Goal: Task Accomplishment & Management: Use online tool/utility

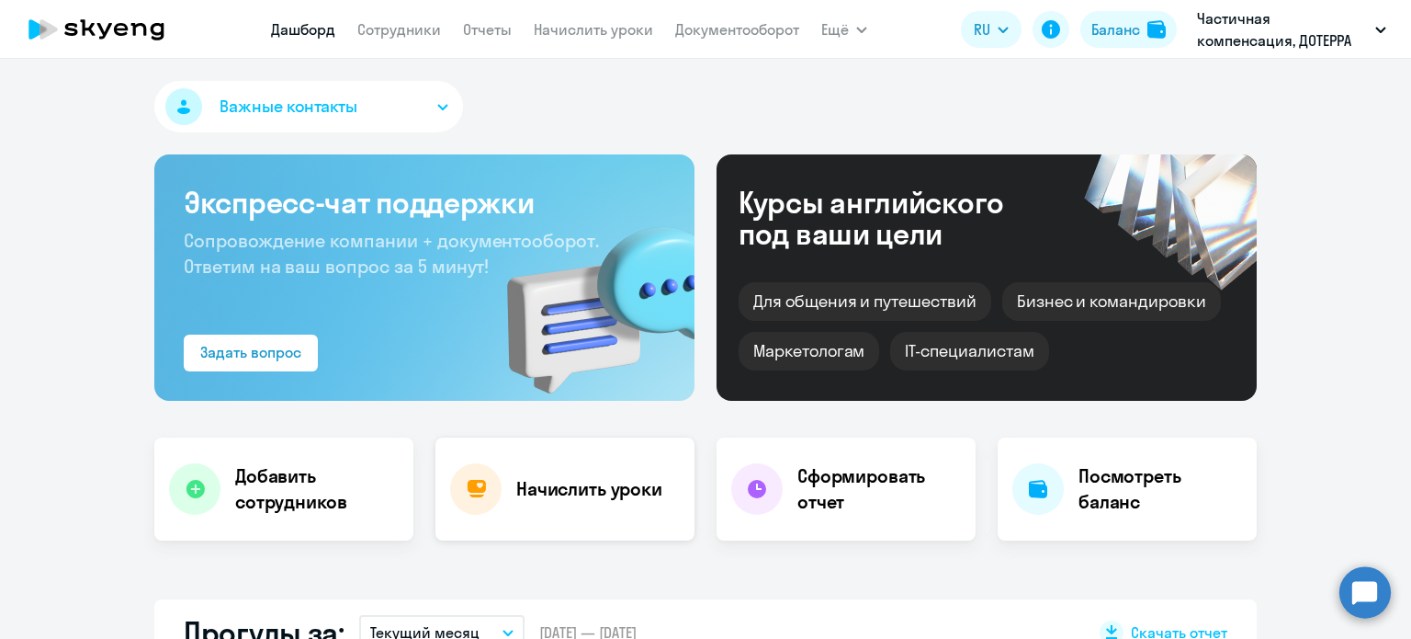
click at [562, 498] on h4 "Начислить уроки" at bounding box center [589, 489] width 146 height 26
select select "30"
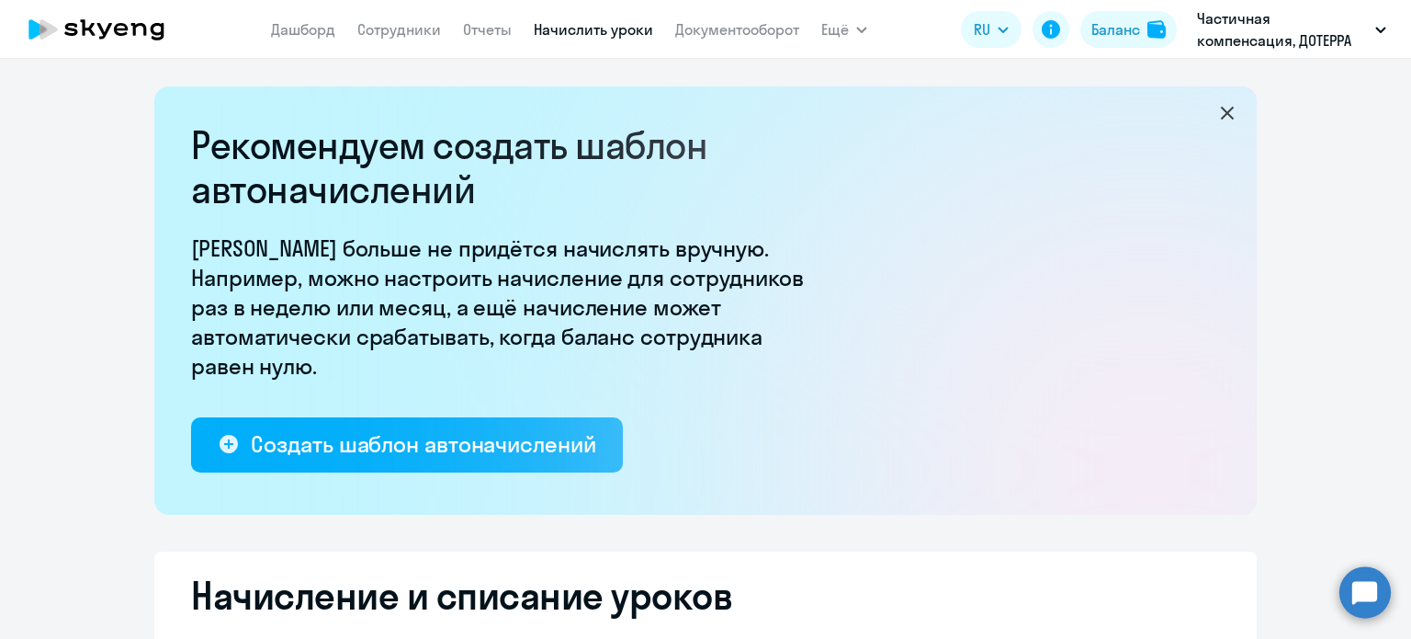
select select "10"
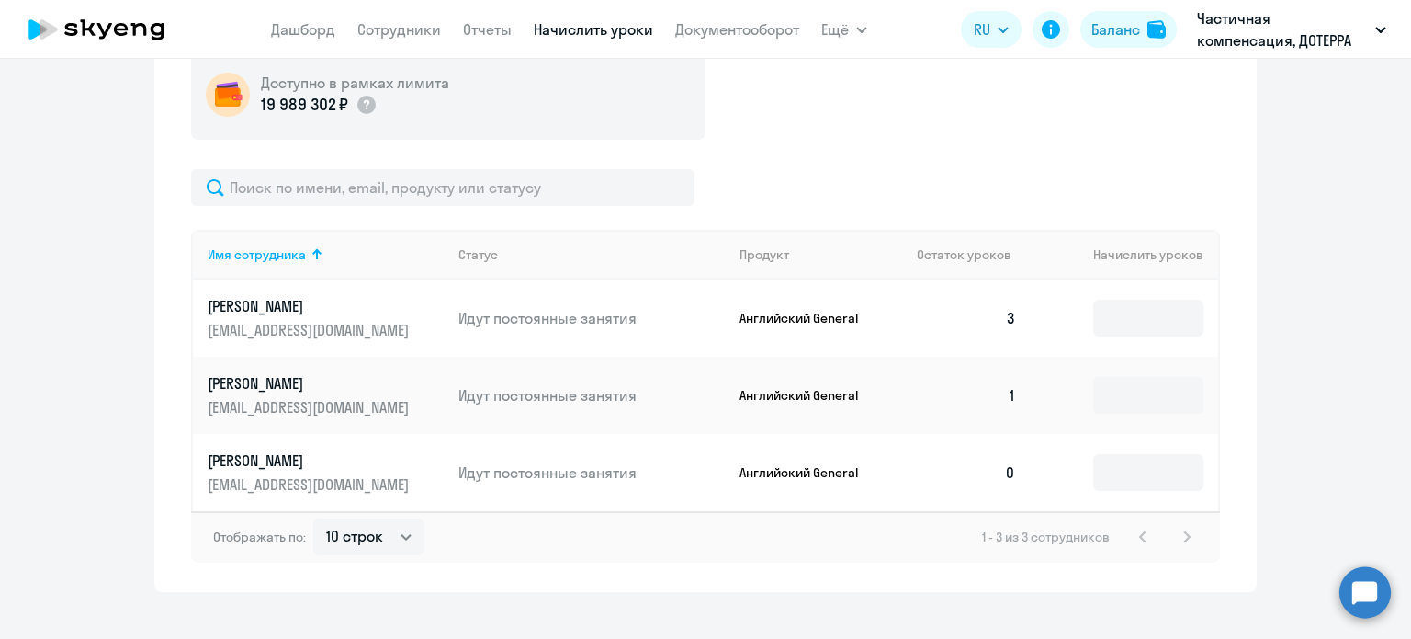
scroll to position [717, 0]
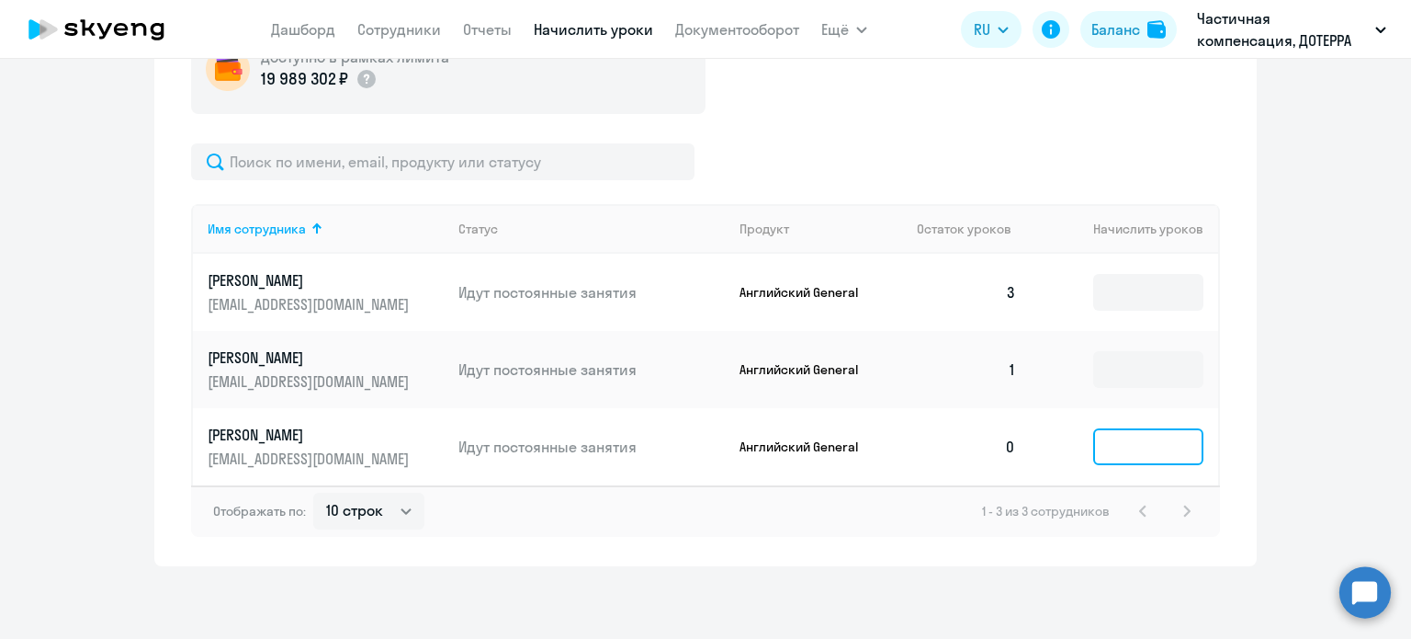
click at [1121, 453] on input at bounding box center [1148, 446] width 110 height 37
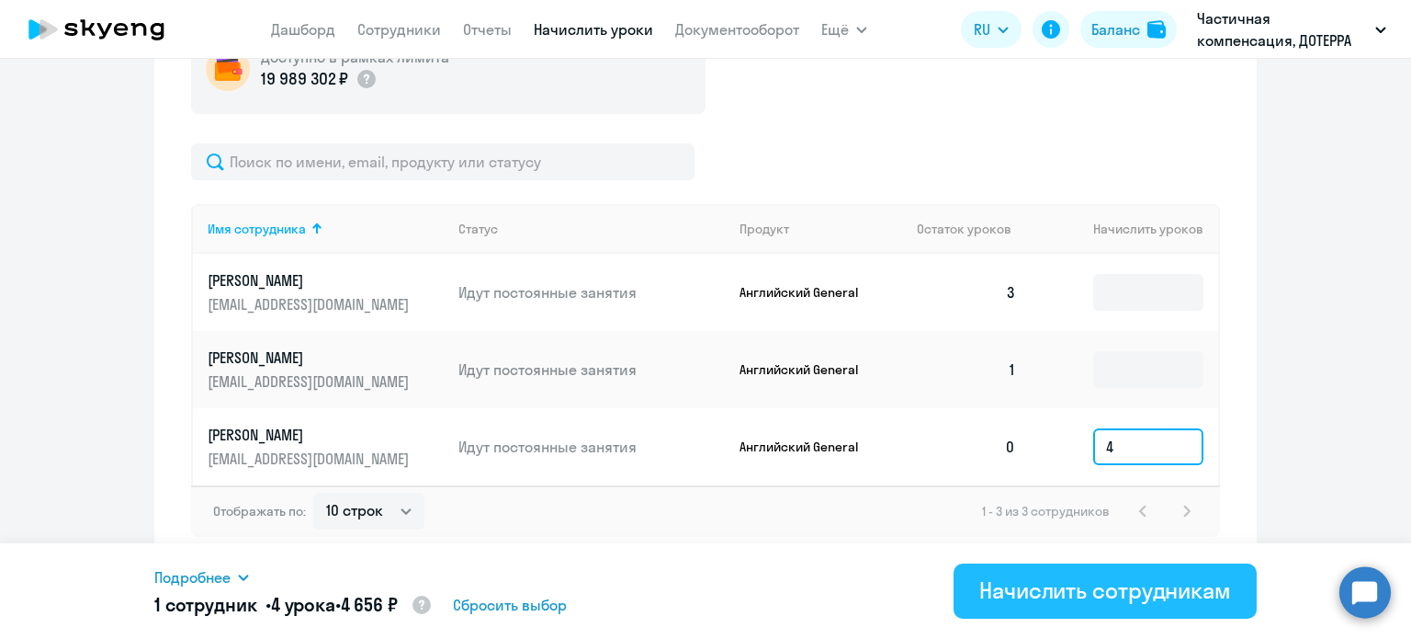
type input "4"
click at [1108, 591] on div "Начислить сотрудникам" at bounding box center [1105, 589] width 252 height 29
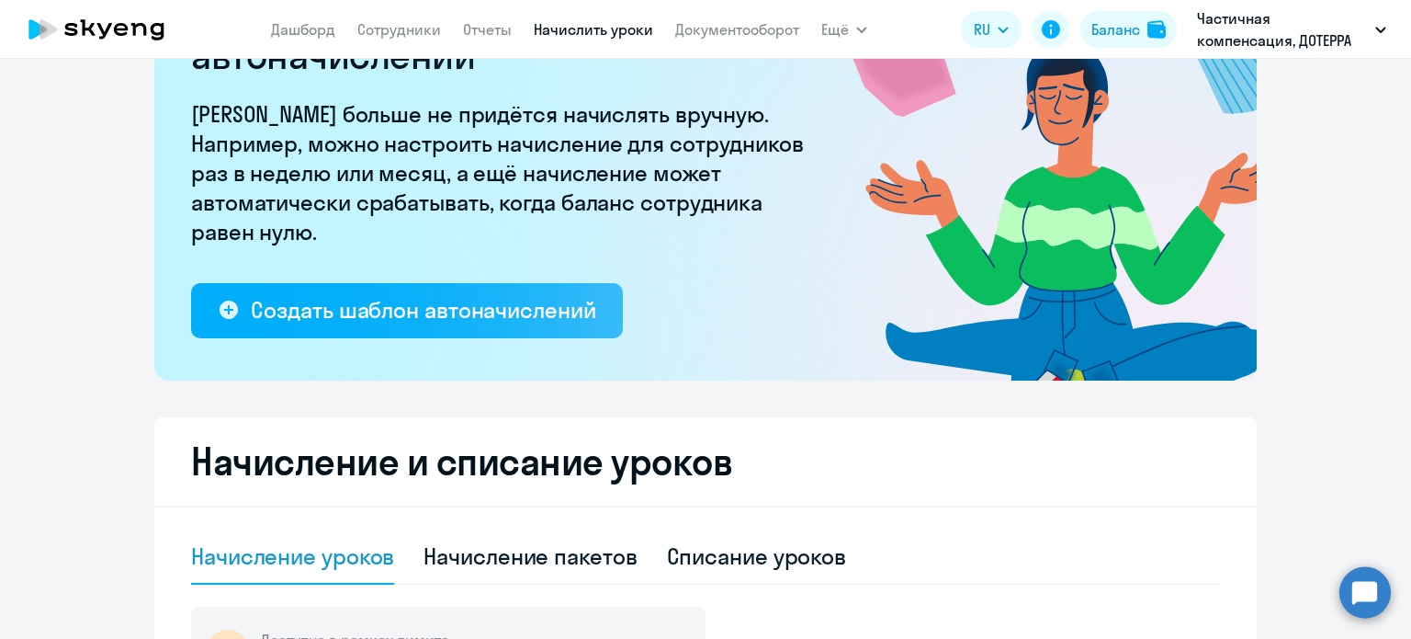
scroll to position [0, 0]
